Goal: Transaction & Acquisition: Purchase product/service

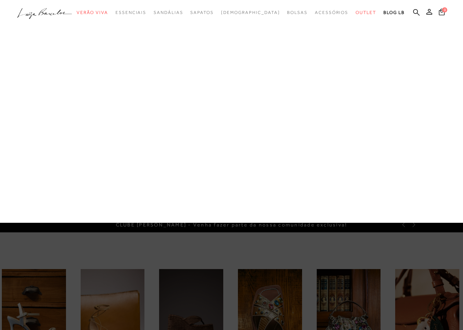
click at [0, 0] on link "Sandálias" at bounding box center [0, 0] width 0 height 0
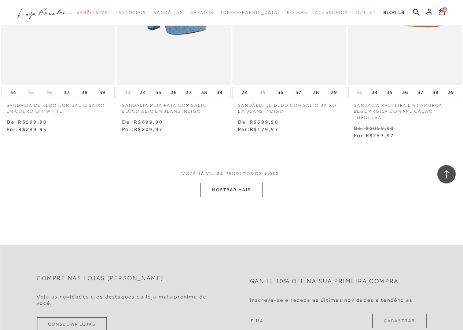
scroll to position [1309, 0]
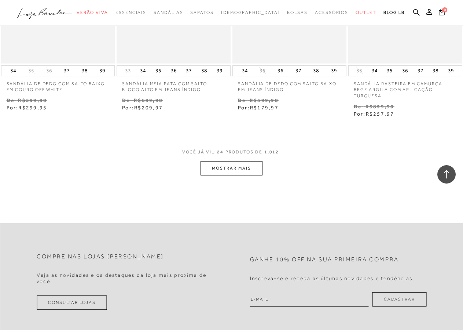
click at [244, 161] on button "MOSTRAR MAIS" at bounding box center [232, 168] width 62 height 14
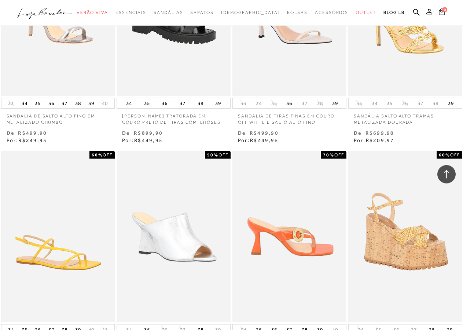
scroll to position [2617, 0]
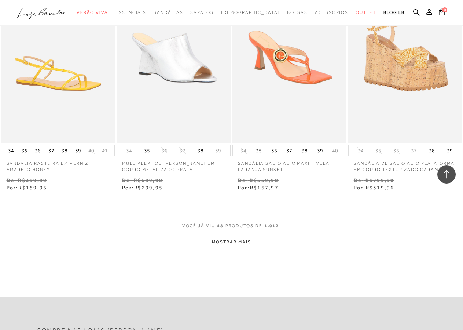
click at [238, 235] on button "MOSTRAR MAIS" at bounding box center [232, 242] width 62 height 14
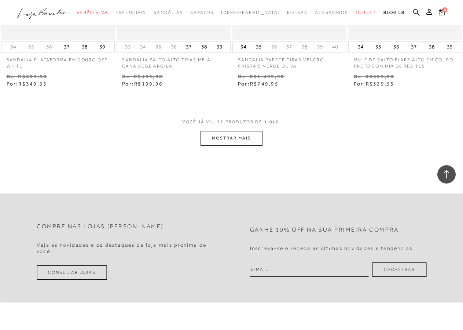
scroll to position [4113, 0]
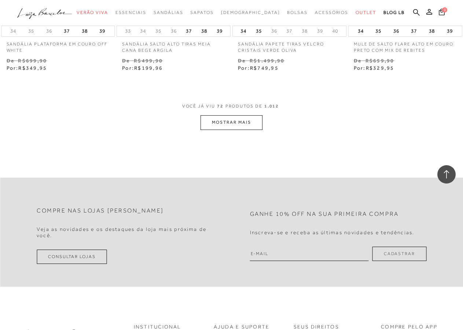
click at [232, 115] on button "MOSTRAR MAIS" at bounding box center [232, 122] width 62 height 14
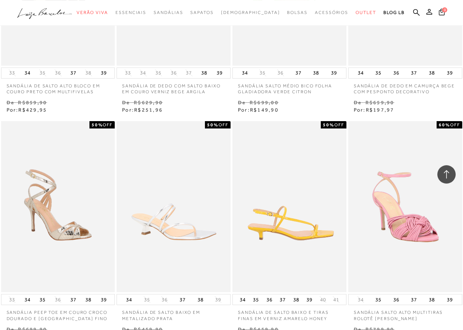
scroll to position [5309, 0]
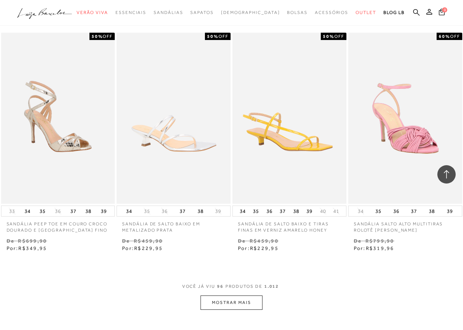
click at [242, 295] on button "MOSTRAR MAIS" at bounding box center [232, 302] width 62 height 14
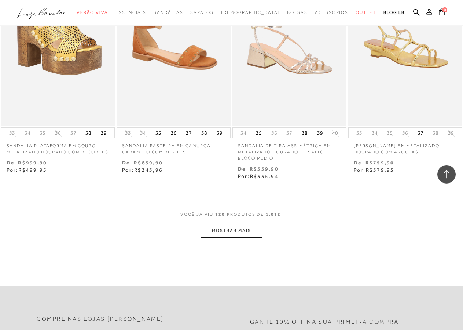
scroll to position [6768, 0]
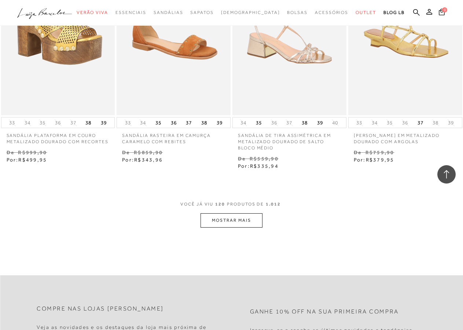
click at [254, 213] on button "MOSTRAR MAIS" at bounding box center [232, 220] width 62 height 14
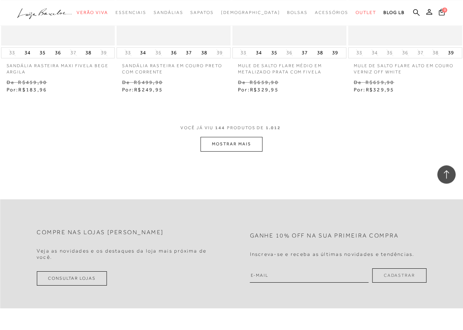
scroll to position [8263, 0]
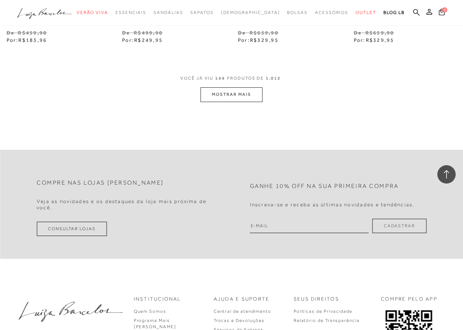
click at [242, 87] on button "MOSTRAR MAIS" at bounding box center [232, 94] width 62 height 14
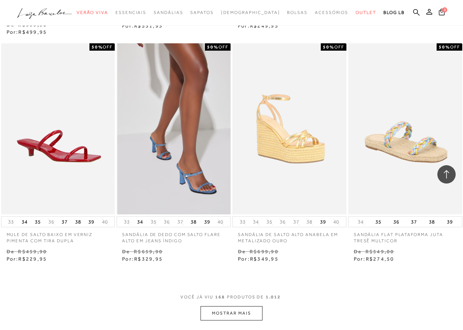
scroll to position [9590, 0]
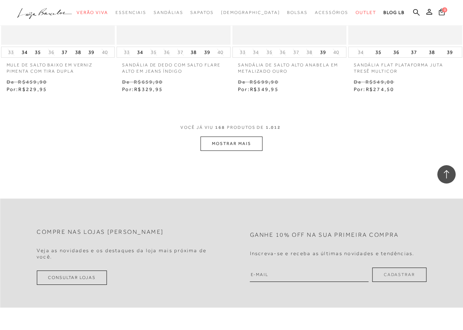
click at [238, 136] on button "MOSTRAR MAIS" at bounding box center [232, 143] width 62 height 14
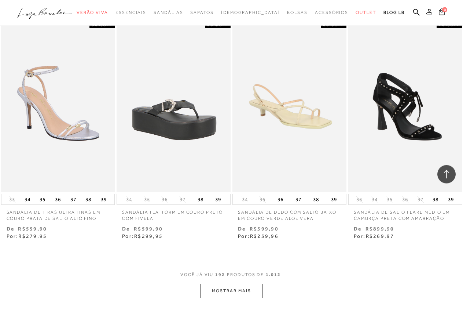
scroll to position [10824, 0]
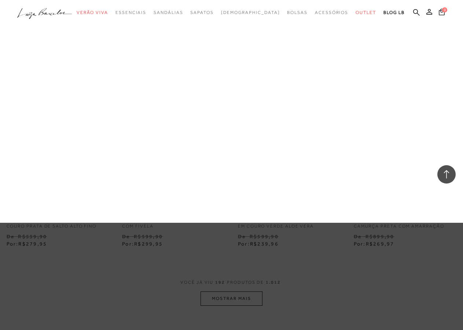
scroll to position [10824, 0]
